Goal: Transaction & Acquisition: Purchase product/service

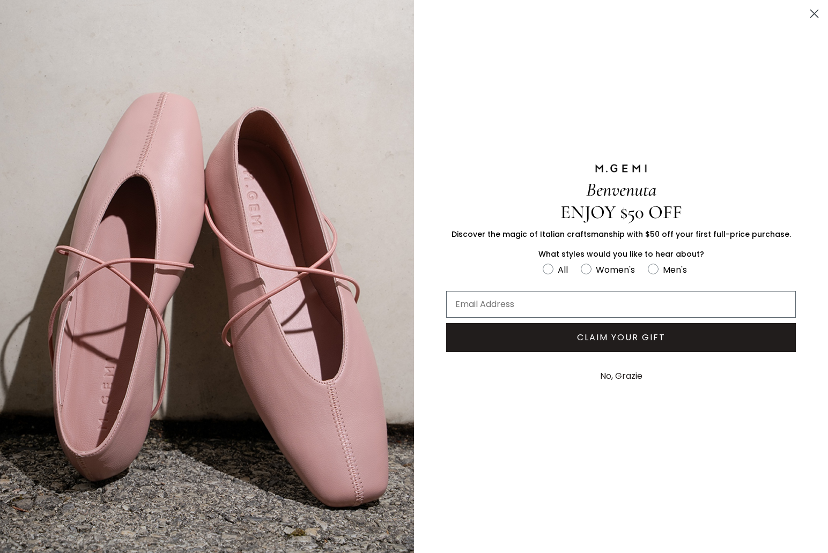
drag, startPoint x: 813, startPoint y: 12, endPoint x: 738, endPoint y: 16, distance: 75.7
click at [813, 12] on icon "Close dialog" at bounding box center [815, 14] width 8 height 8
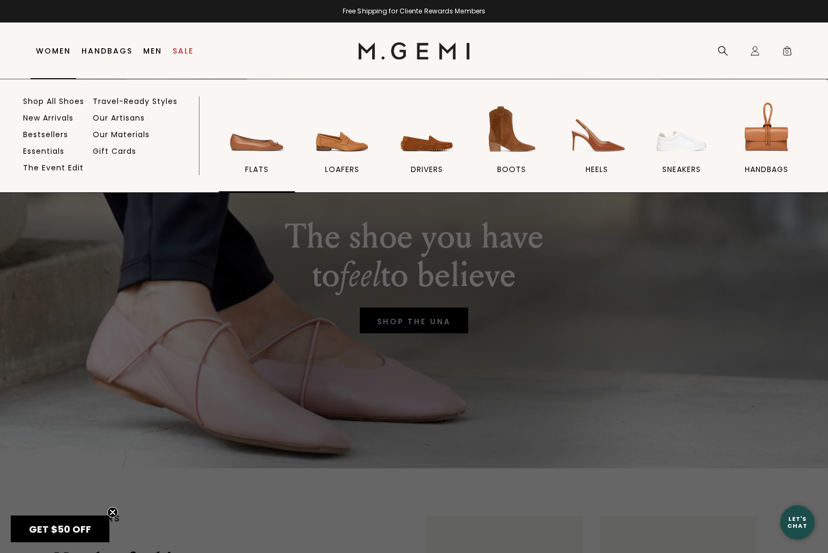
click at [261, 148] on img at bounding box center [257, 129] width 60 height 60
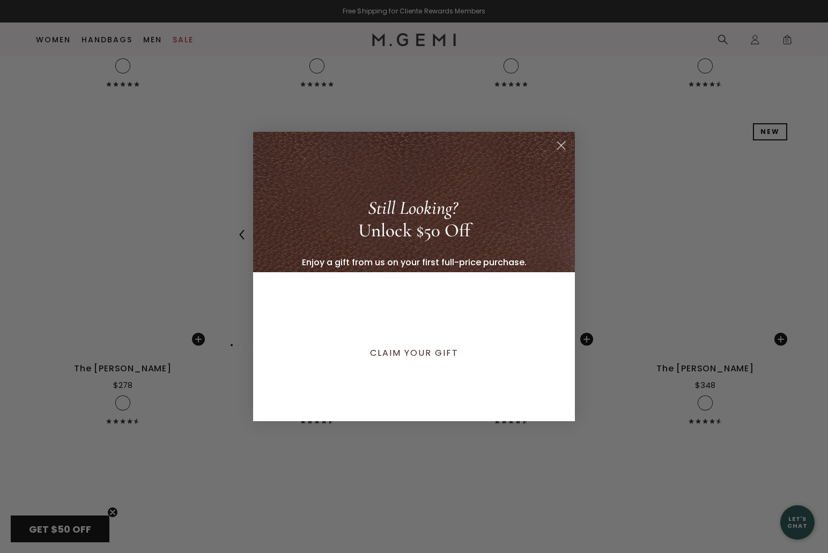
scroll to position [4420, 0]
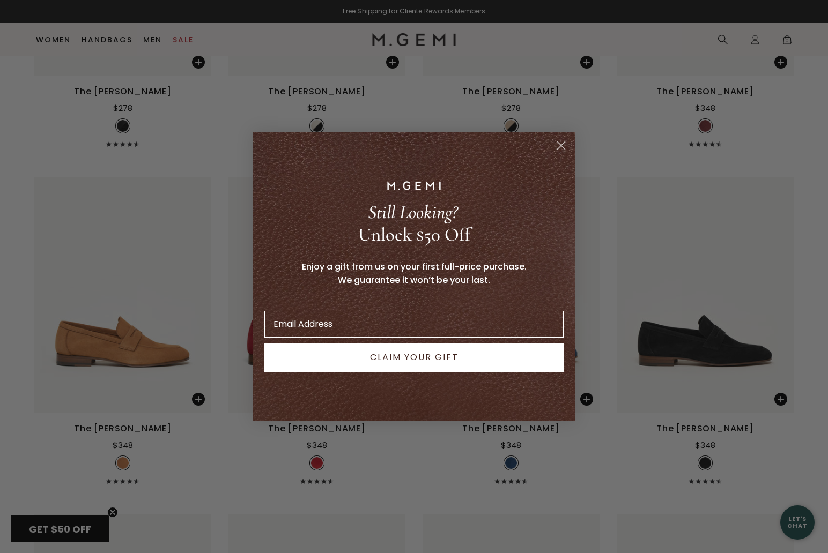
click at [563, 146] on circle "Close dialog" at bounding box center [561, 146] width 18 height 18
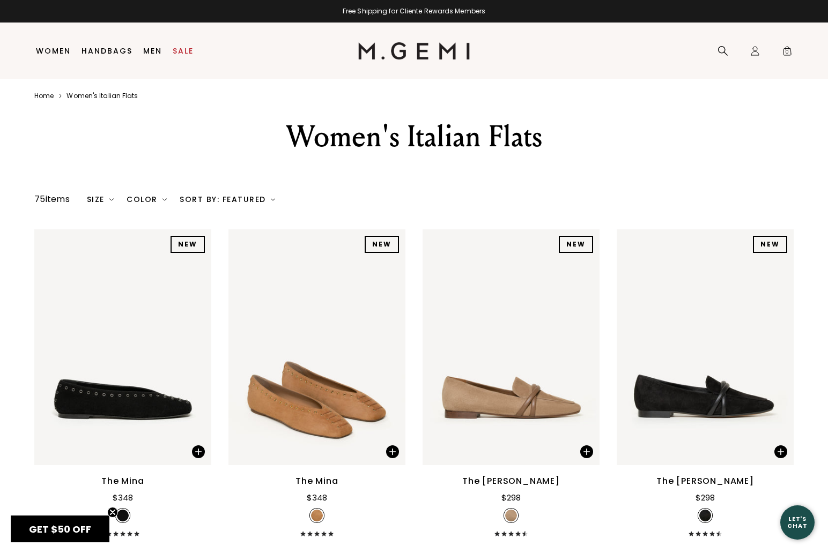
scroll to position [0, 0]
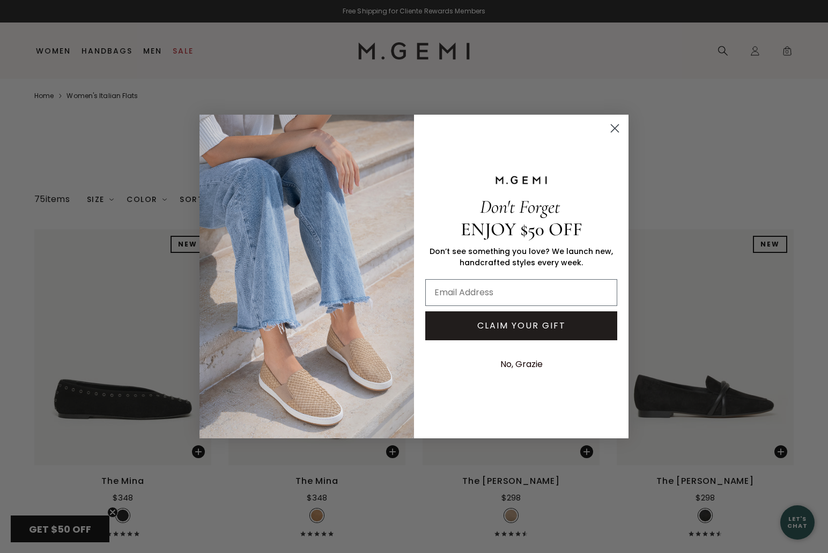
click at [610, 129] on circle "Close dialog" at bounding box center [615, 129] width 18 height 18
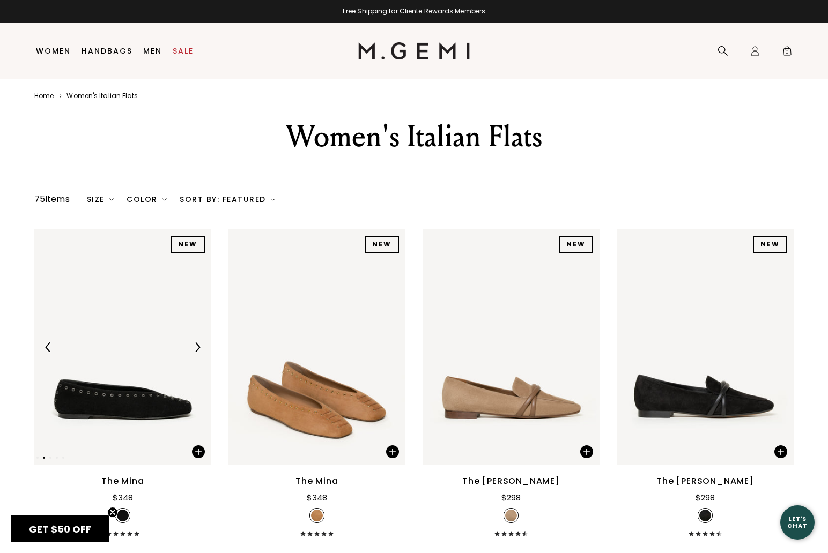
click at [152, 393] on img at bounding box center [122, 348] width 177 height 236
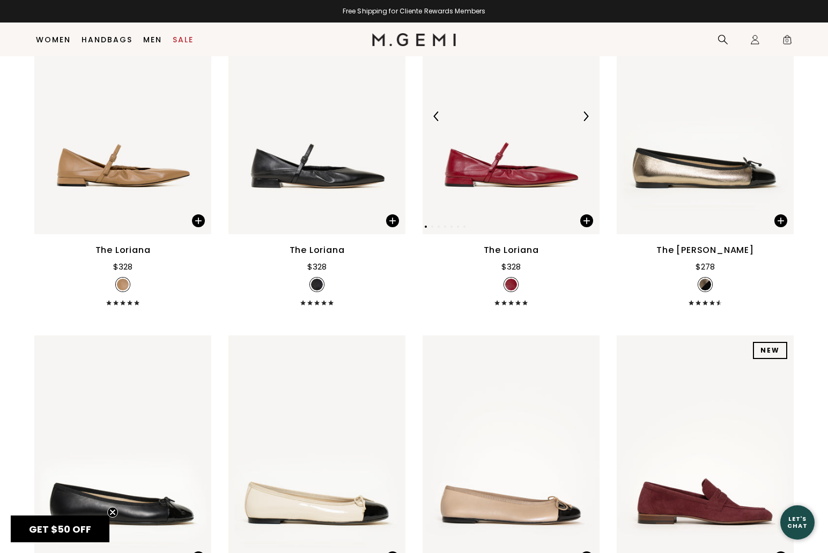
scroll to position [3925, 0]
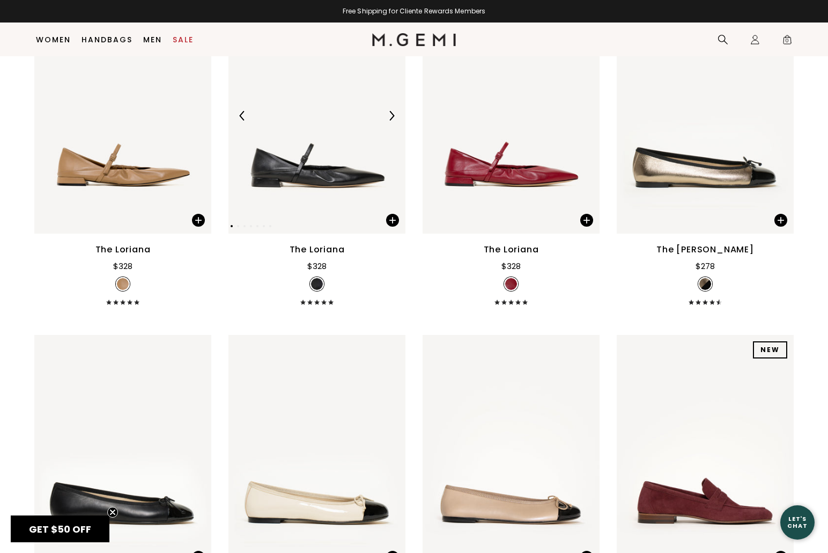
click at [325, 191] on img at bounding box center [316, 116] width 177 height 236
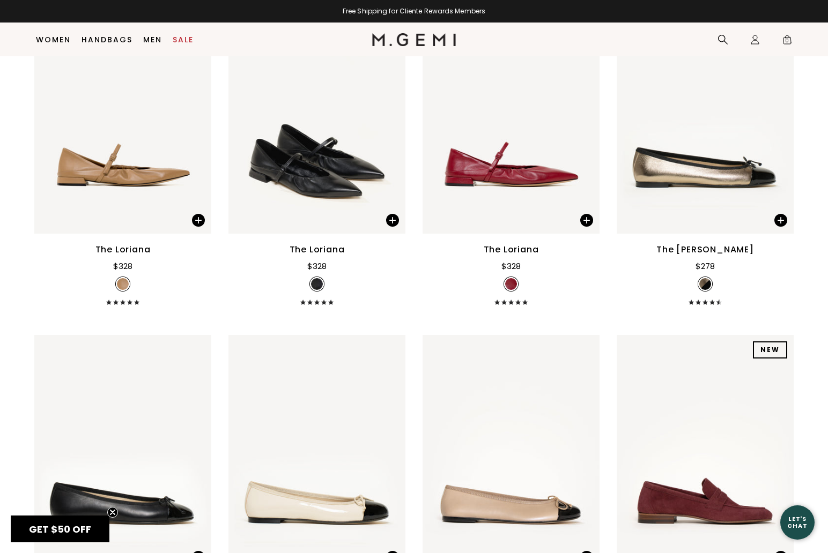
click at [319, 256] on div "The Loriana" at bounding box center [317, 249] width 55 height 13
